Goal: Find specific page/section: Find specific page/section

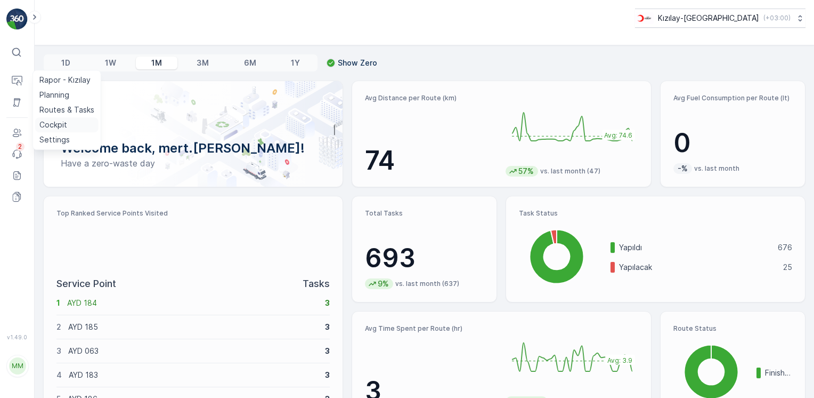
click at [53, 119] on p "Cockpit" at bounding box center [53, 124] width 28 height 11
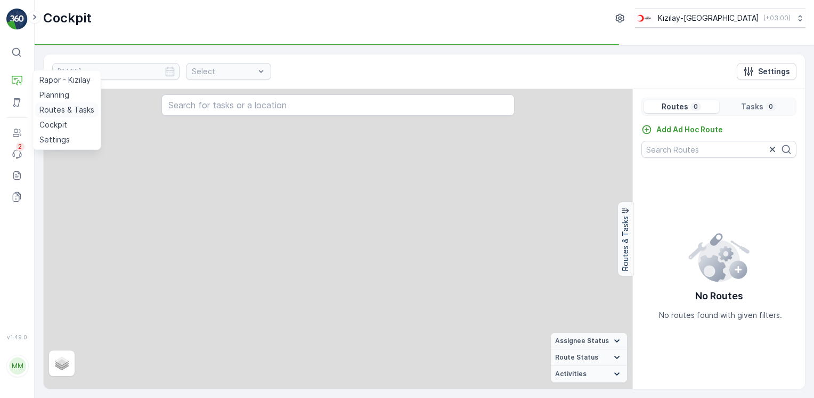
click at [62, 111] on p "Routes & Tasks" at bounding box center [66, 109] width 55 height 11
